Goal: Find specific page/section: Find specific page/section

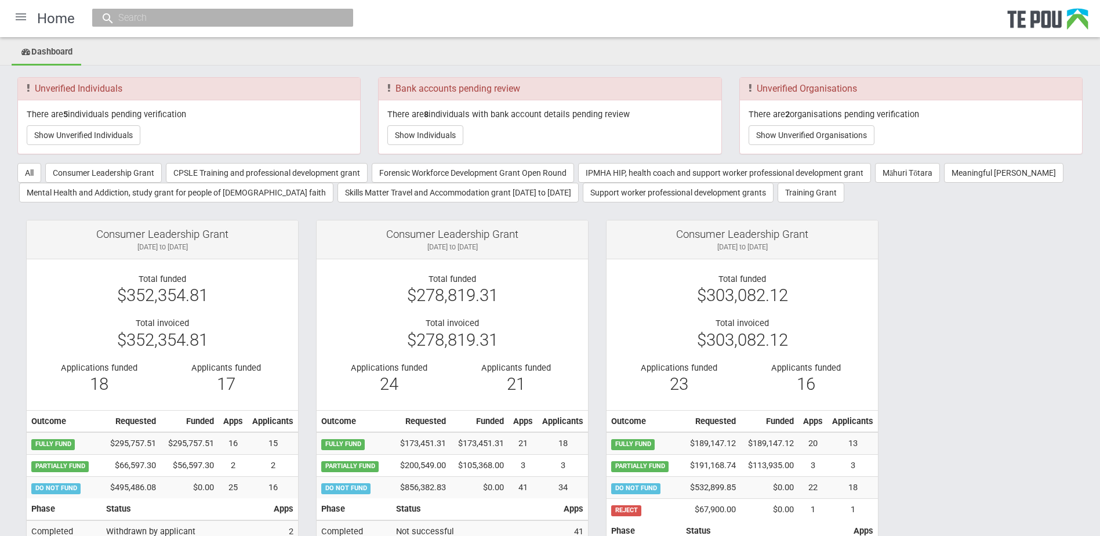
click at [21, 11] on div at bounding box center [21, 17] width 28 height 28
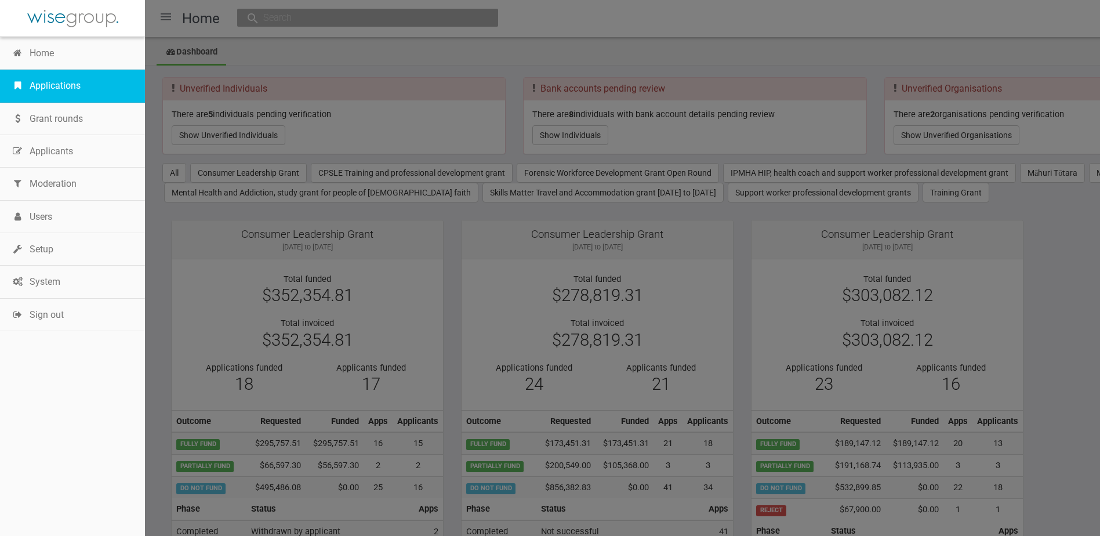
click at [43, 85] on link "Applications" at bounding box center [72, 86] width 145 height 32
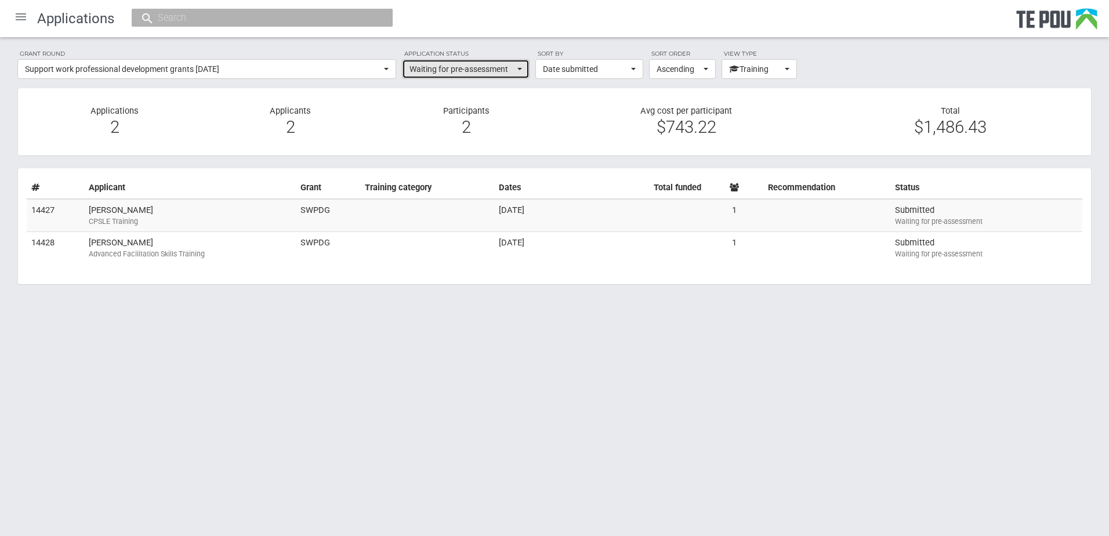
click at [429, 71] on span "Waiting for pre-assessment" at bounding box center [462, 69] width 105 height 12
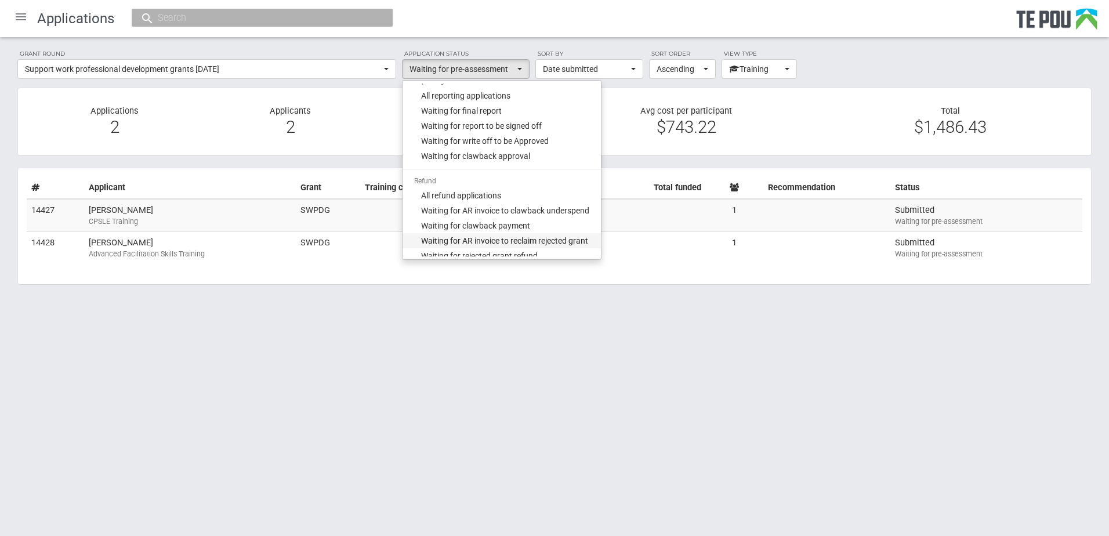
scroll to position [482, 0]
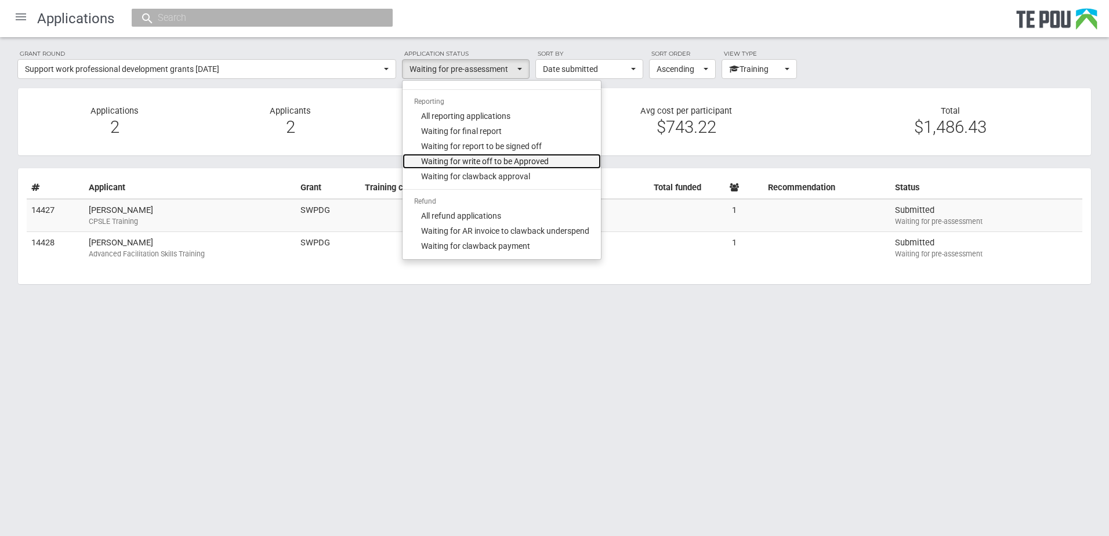
click at [528, 164] on span "Waiting for write off to be Approved" at bounding box center [485, 161] width 128 height 12
select select "321"
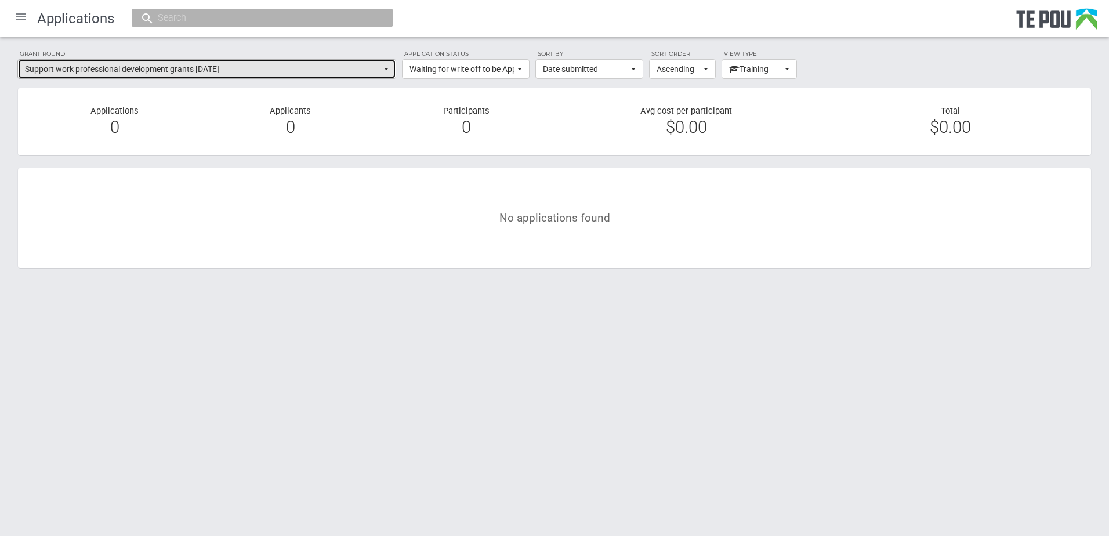
click at [307, 68] on span "Support work professional development grants [DATE]" at bounding box center [203, 69] width 356 height 12
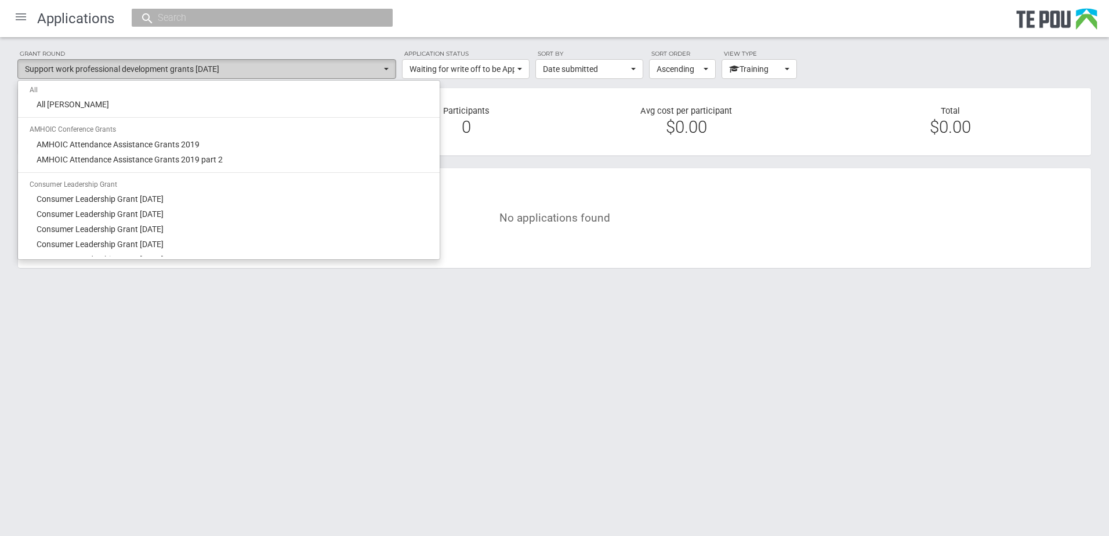
scroll to position [1031, 0]
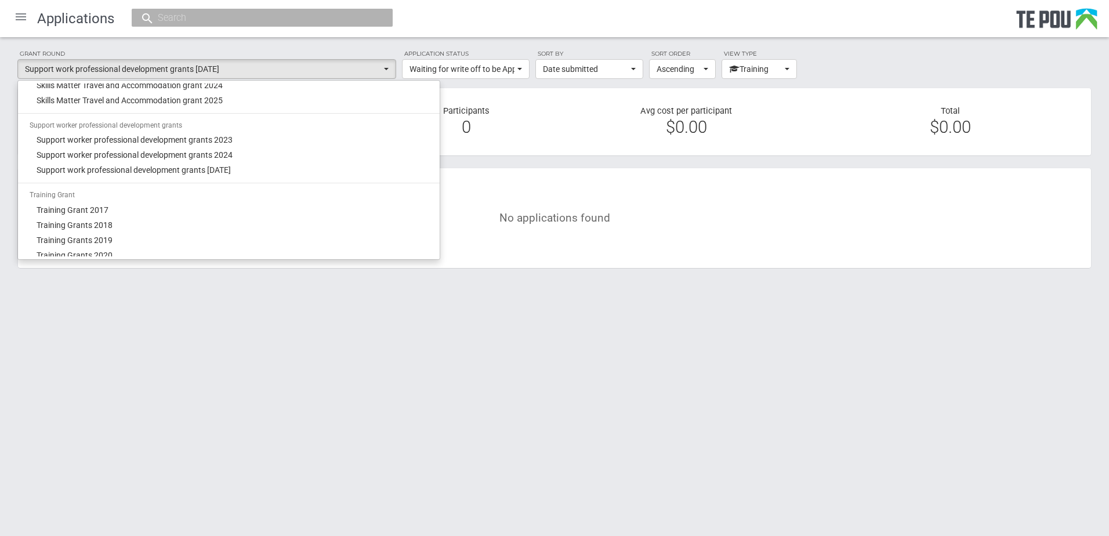
click at [404, 95] on div "All All grant rounds AMHOIC Conference Grants AMHOIC Attendance Assistance Gran…" at bounding box center [228, 170] width 423 height 180
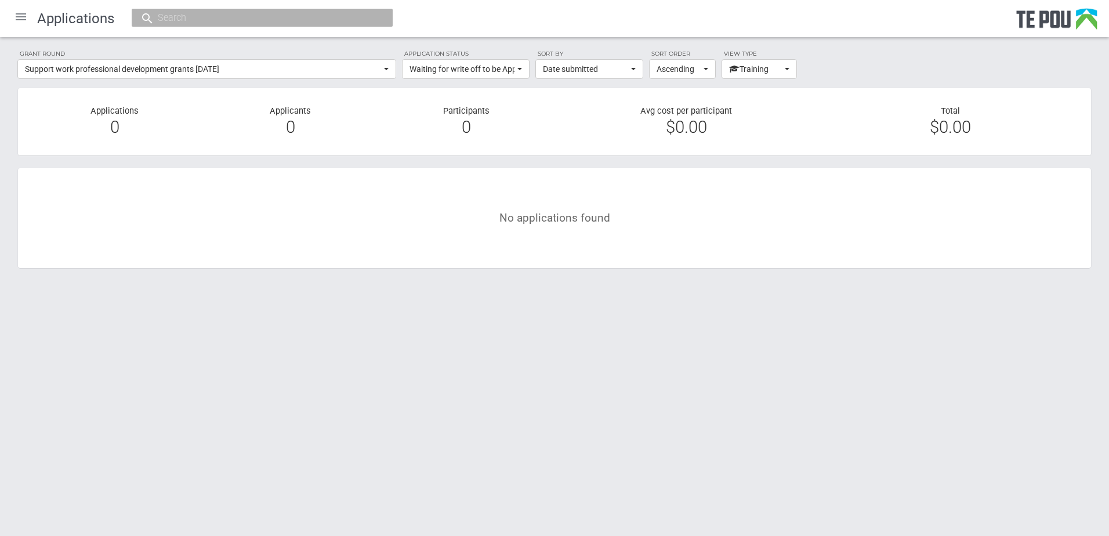
click at [401, 95] on section "Applications 0 Applicants 0 Participants 0 Avg cost per participant $0.00 Total…" at bounding box center [554, 122] width 1074 height 69
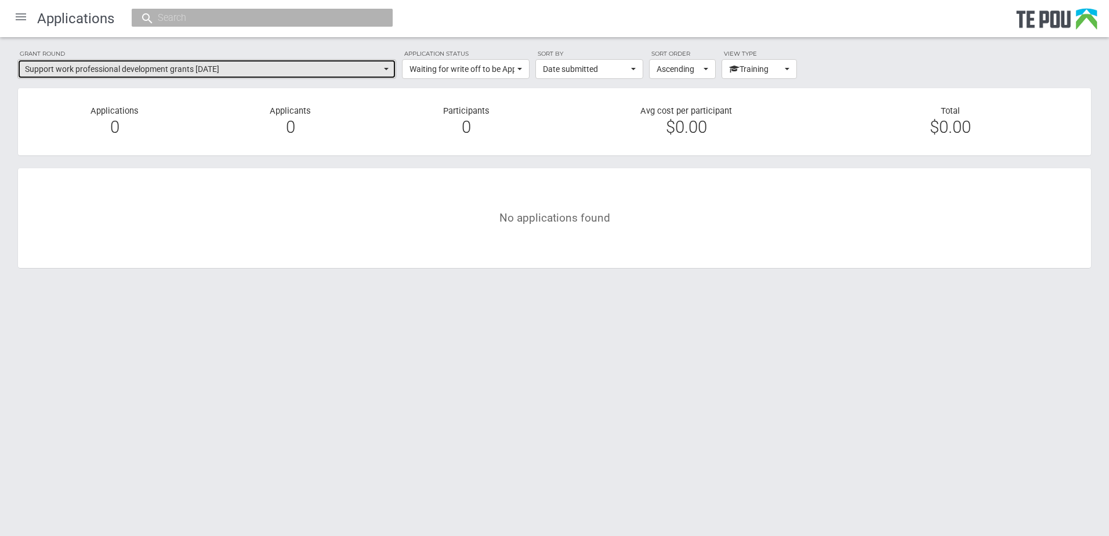
click at [389, 77] on button "Support work professional development grants [DATE]" at bounding box center [206, 69] width 379 height 20
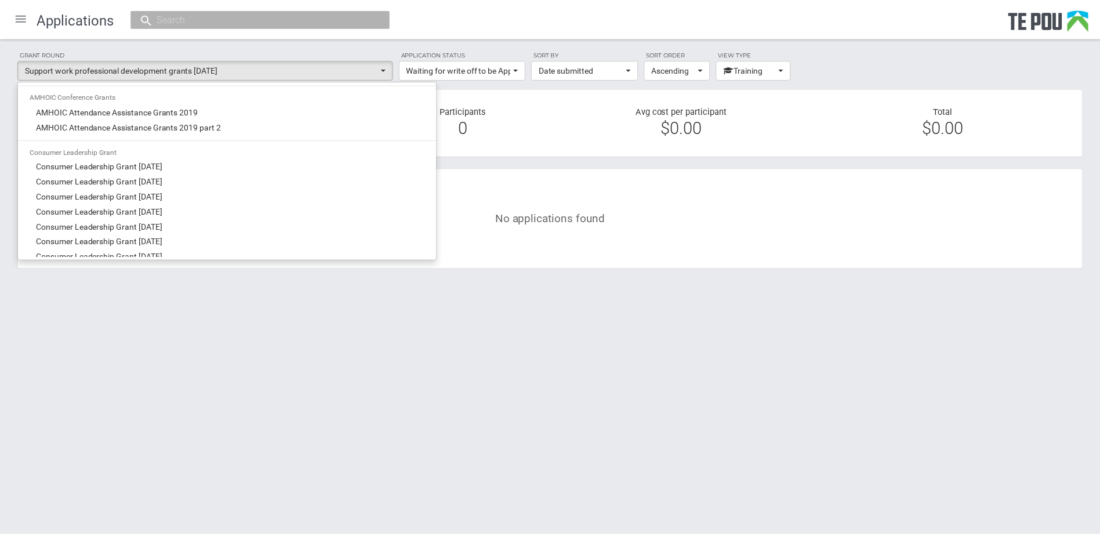
scroll to position [0, 0]
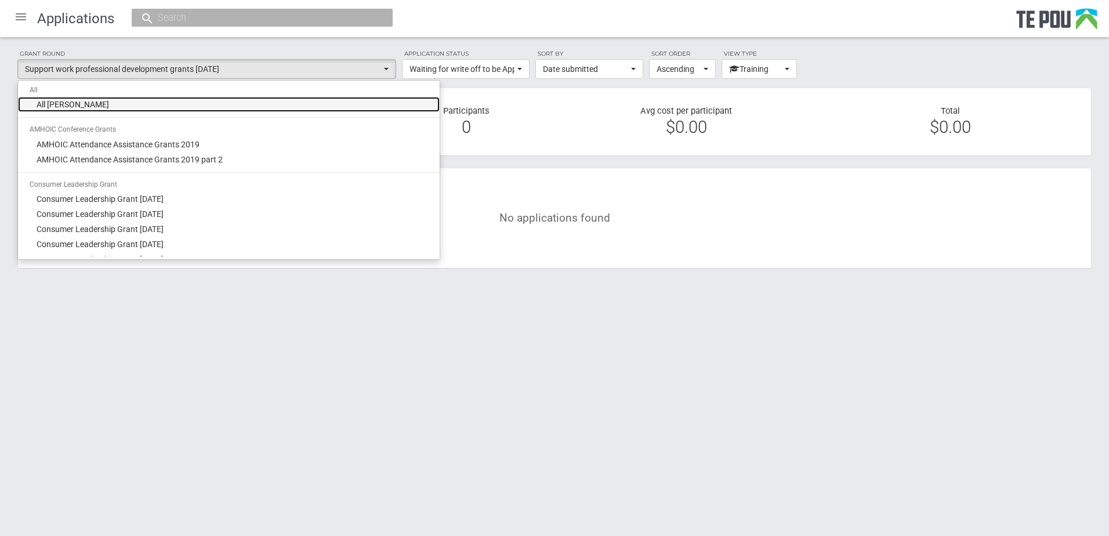
click at [186, 102] on link "All [PERSON_NAME]" at bounding box center [229, 104] width 422 height 15
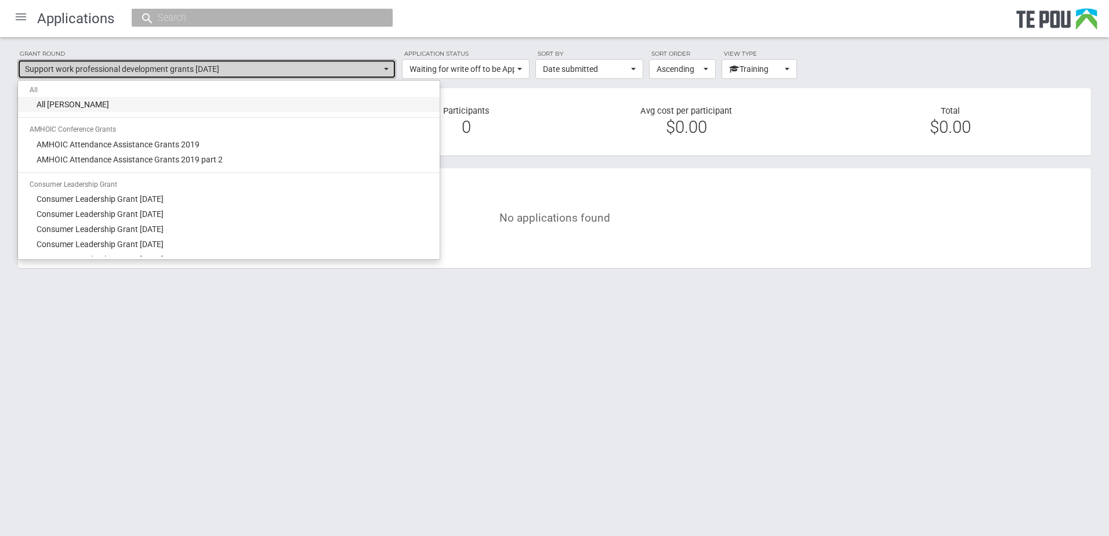
select select "-1"
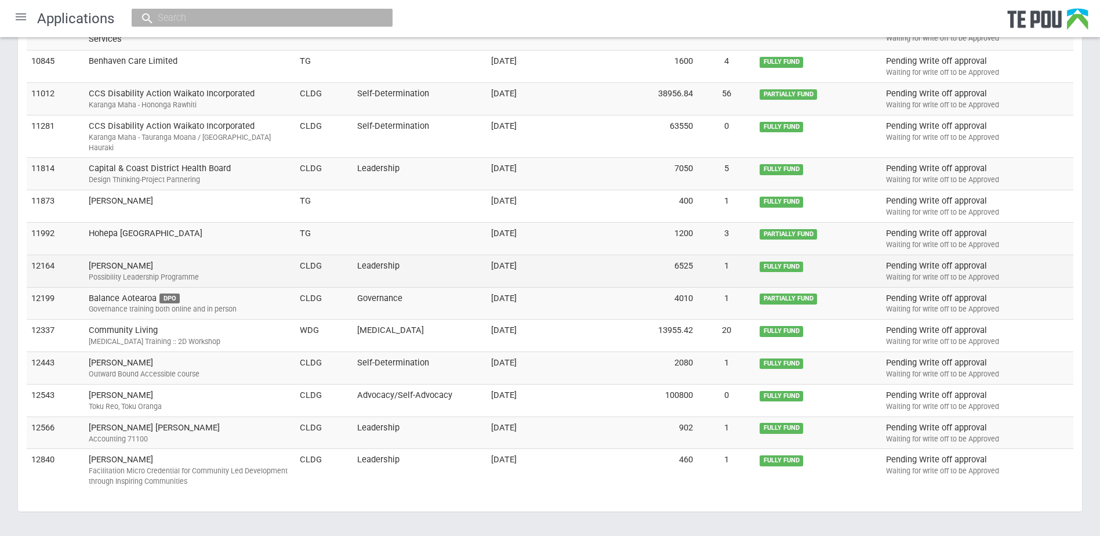
scroll to position [343, 0]
